Goal: Entertainment & Leisure: Consume media (video, audio)

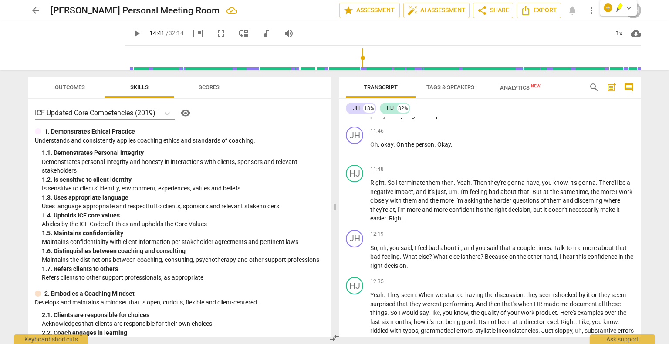
scroll to position [1798, 0]
click at [131, 32] on span "play_arrow" at bounding box center [136, 33] width 10 height 10
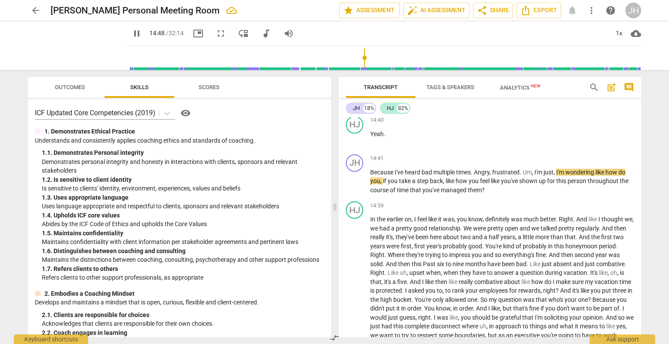
scroll to position [2265, 0]
click at [131, 31] on span "pause" at bounding box center [136, 33] width 10 height 10
click at [131, 32] on span "play_arrow" at bounding box center [136, 33] width 10 height 10
click at [131, 32] on span "pause" at bounding box center [136, 33] width 10 height 10
click at [397, 210] on div "14:59 + Add competency keyboard_arrow_right" at bounding box center [502, 205] width 264 height 9
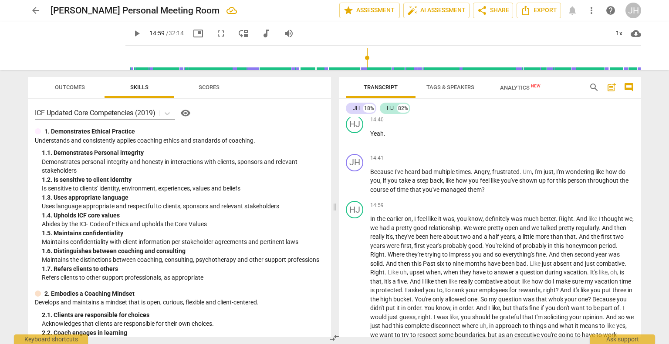
click at [131, 34] on span "play_arrow" at bounding box center [136, 33] width 10 height 10
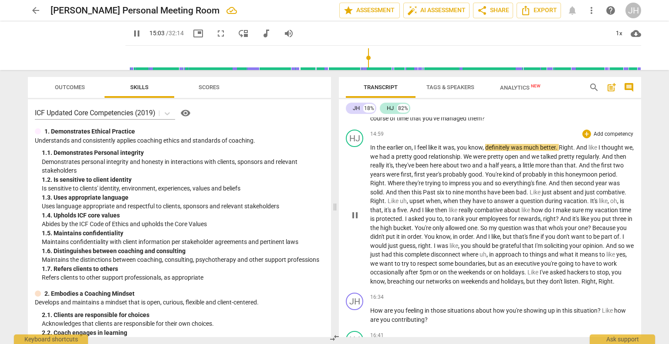
scroll to position [2338, 0]
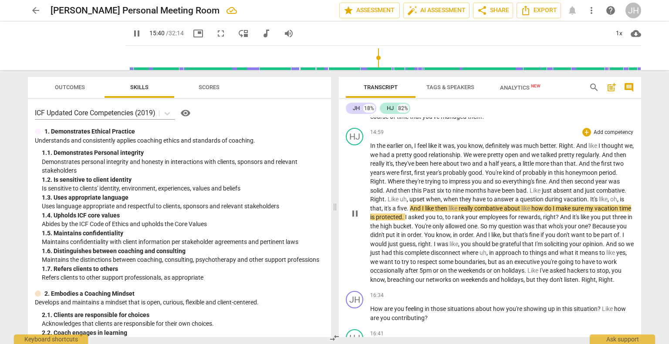
click at [394, 212] on span "a" at bounding box center [394, 208] width 5 height 7
type input "941"
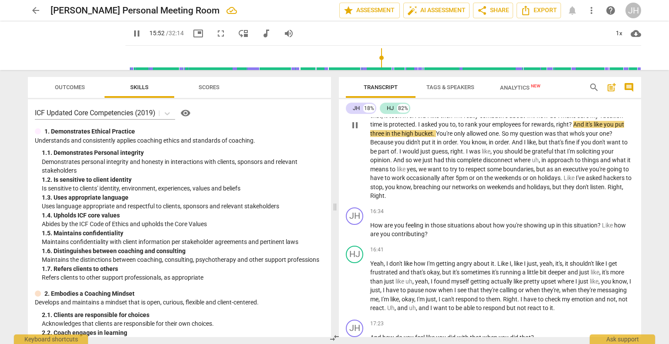
scroll to position [2432, 0]
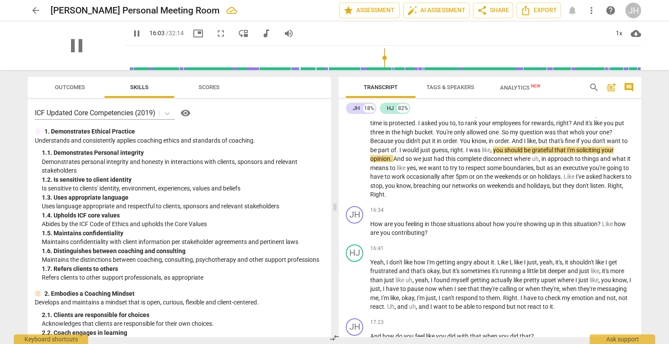
click at [112, 38] on div "pause" at bounding box center [77, 45] width 98 height 49
click at [131, 36] on span "pause" at bounding box center [136, 33] width 10 height 10
click at [129, 27] on button "play_arrow" at bounding box center [137, 34] width 16 height 16
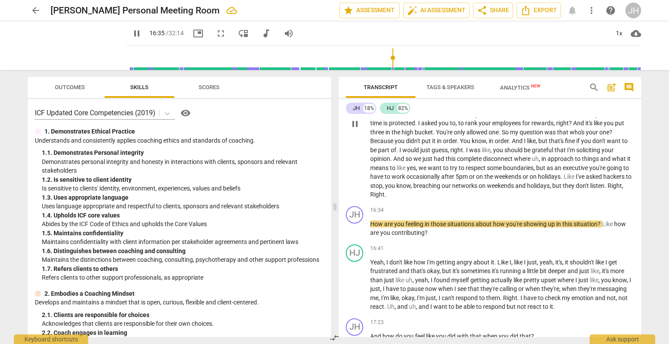
click at [384, 196] on span "Right" at bounding box center [377, 194] width 14 height 7
type input "996"
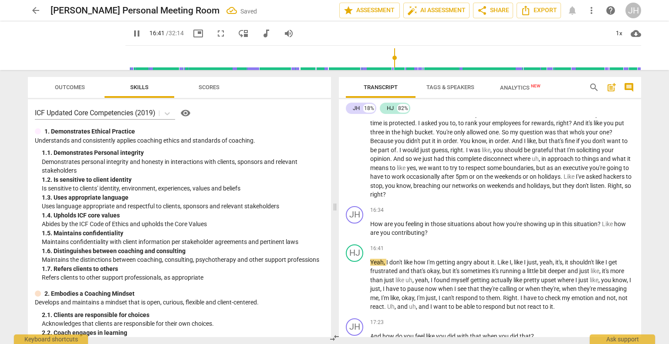
click at [125, 39] on div "pause 16:41 / 32:14 picture_in_picture fullscreen move_down audiotrack volume_up" at bounding box center [212, 34] width 175 height 16
click at [125, 40] on div "pause 16:42 / 32:14 picture_in_picture fullscreen move_down audiotrack volume_up" at bounding box center [212, 34] width 175 height 16
click at [131, 36] on span "pause" at bounding box center [136, 33] width 10 height 10
click at [369, 227] on div "play_arrow pause" at bounding box center [359, 229] width 22 height 11
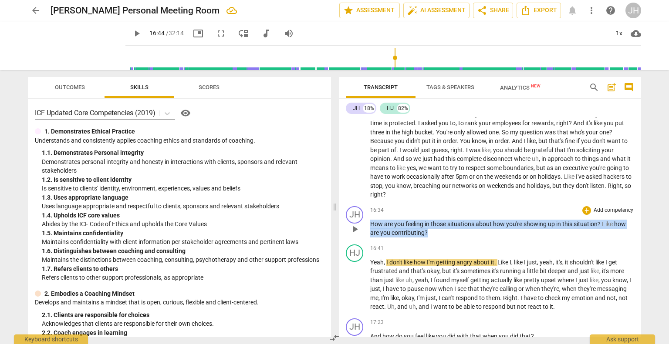
drag, startPoint x: 369, startPoint y: 226, endPoint x: 456, endPoint y: 240, distance: 88.2
click at [456, 238] on p "How are you feeling in those situations about how you're showing up in this sit…" at bounding box center [502, 229] width 264 height 18
copy p "How are you feeling in those situations about how you're showing up in this sit…"
click at [131, 33] on span "play_arrow" at bounding box center [136, 33] width 10 height 10
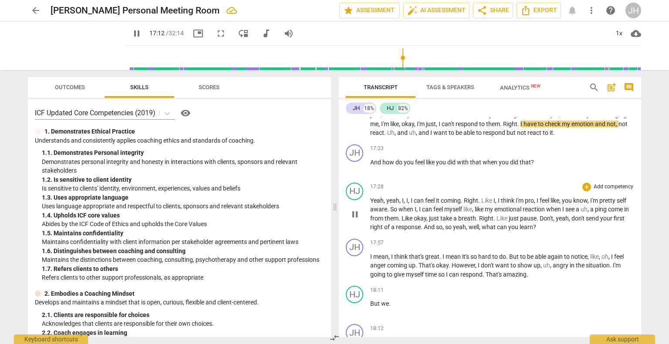
scroll to position [2605, 0]
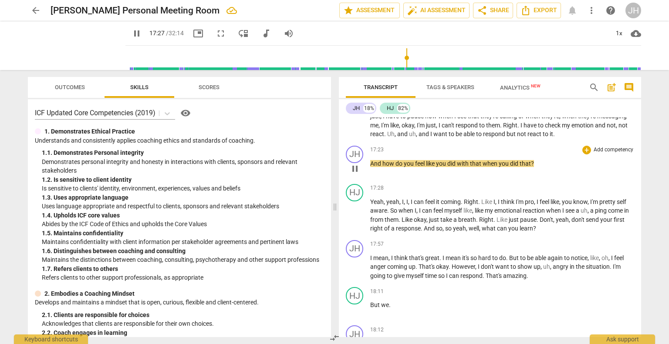
click at [370, 165] on span "And" at bounding box center [376, 163] width 12 height 7
click at [131, 34] on span "pause" at bounding box center [136, 33] width 10 height 10
type input "1050"
click at [370, 165] on span "And" at bounding box center [376, 163] width 12 height 7
